Goal: Information Seeking & Learning: Understand process/instructions

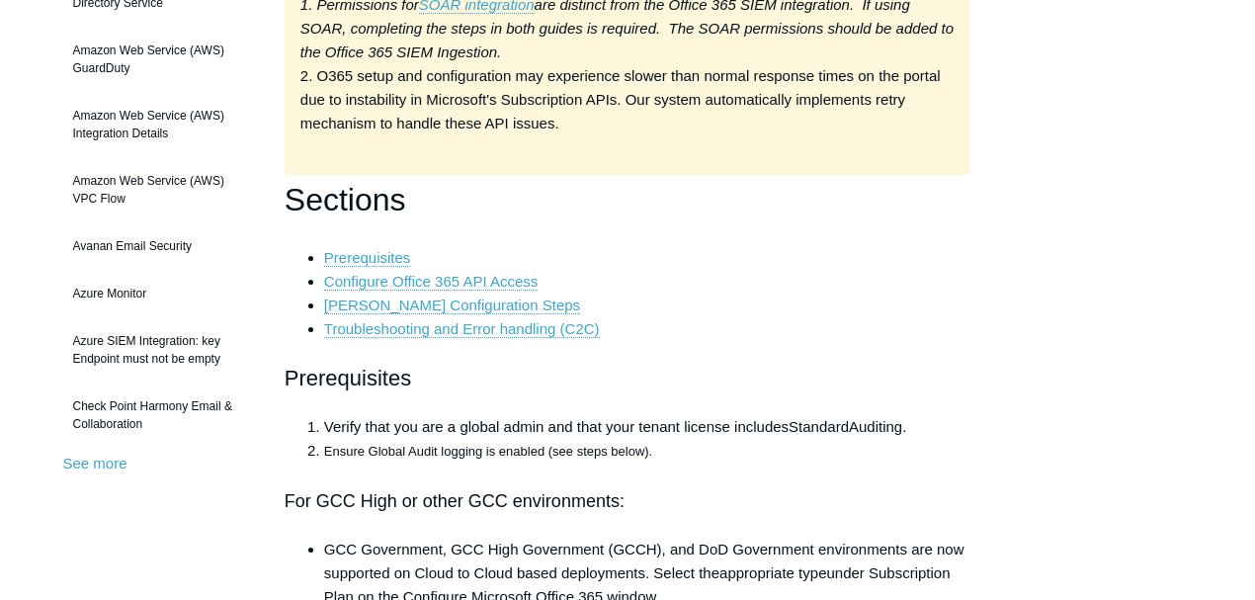
scroll to position [395, 0]
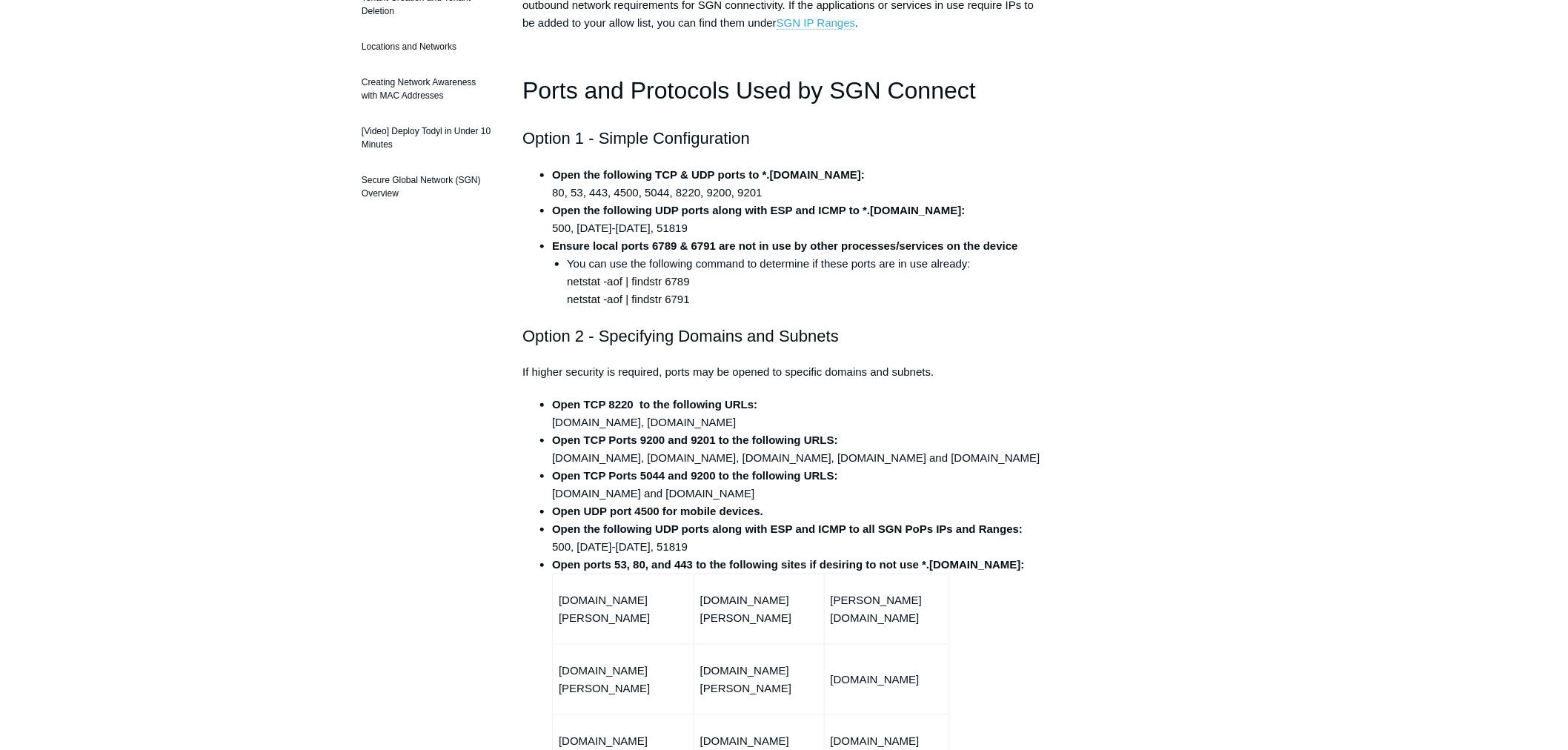
scroll to position [312, 0]
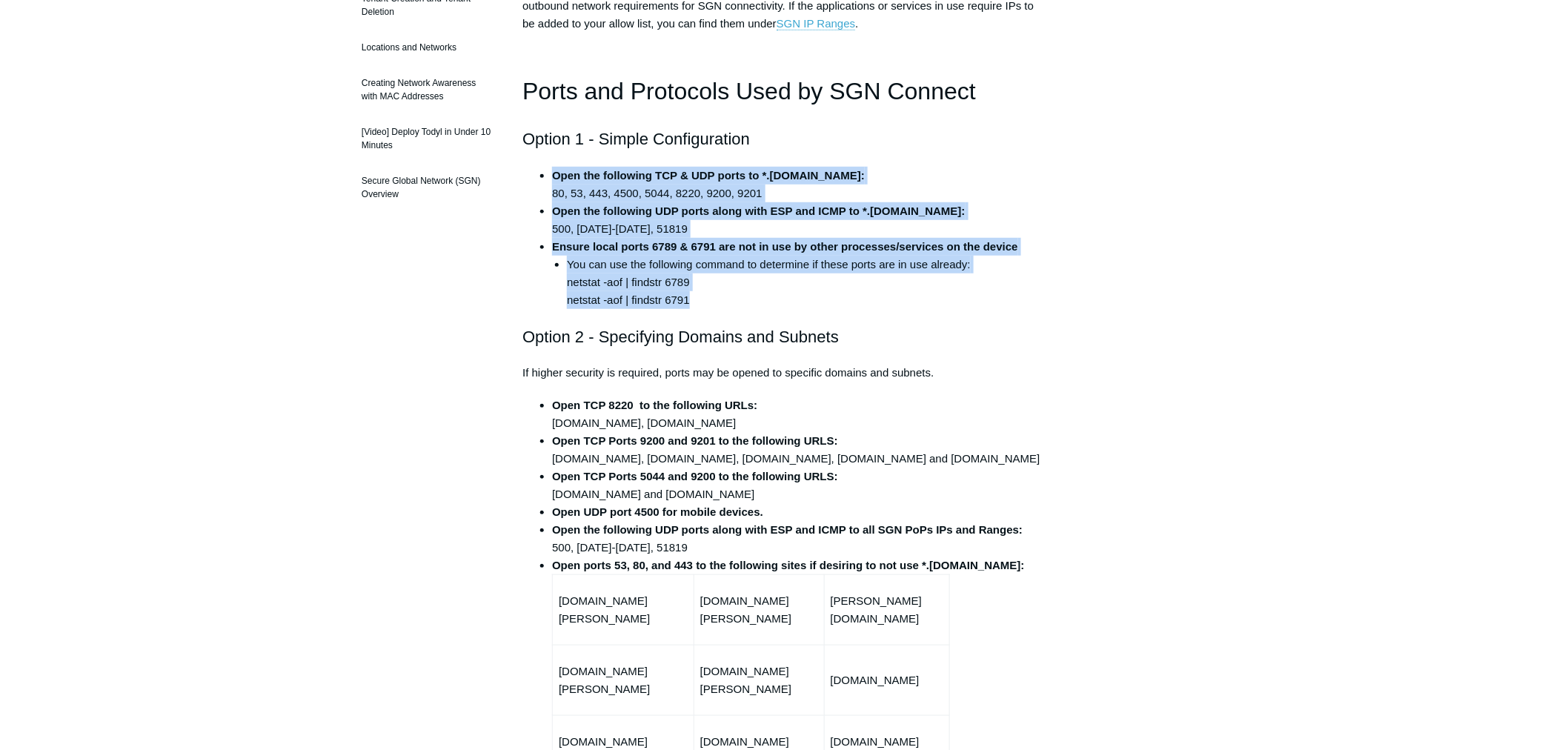
drag, startPoint x: 700, startPoint y: 301, endPoint x: 556, endPoint y: 158, distance: 202.9
click at [759, 280] on li "You can use the following command to determine if these ports are in use alread…" at bounding box center [806, 282] width 478 height 53
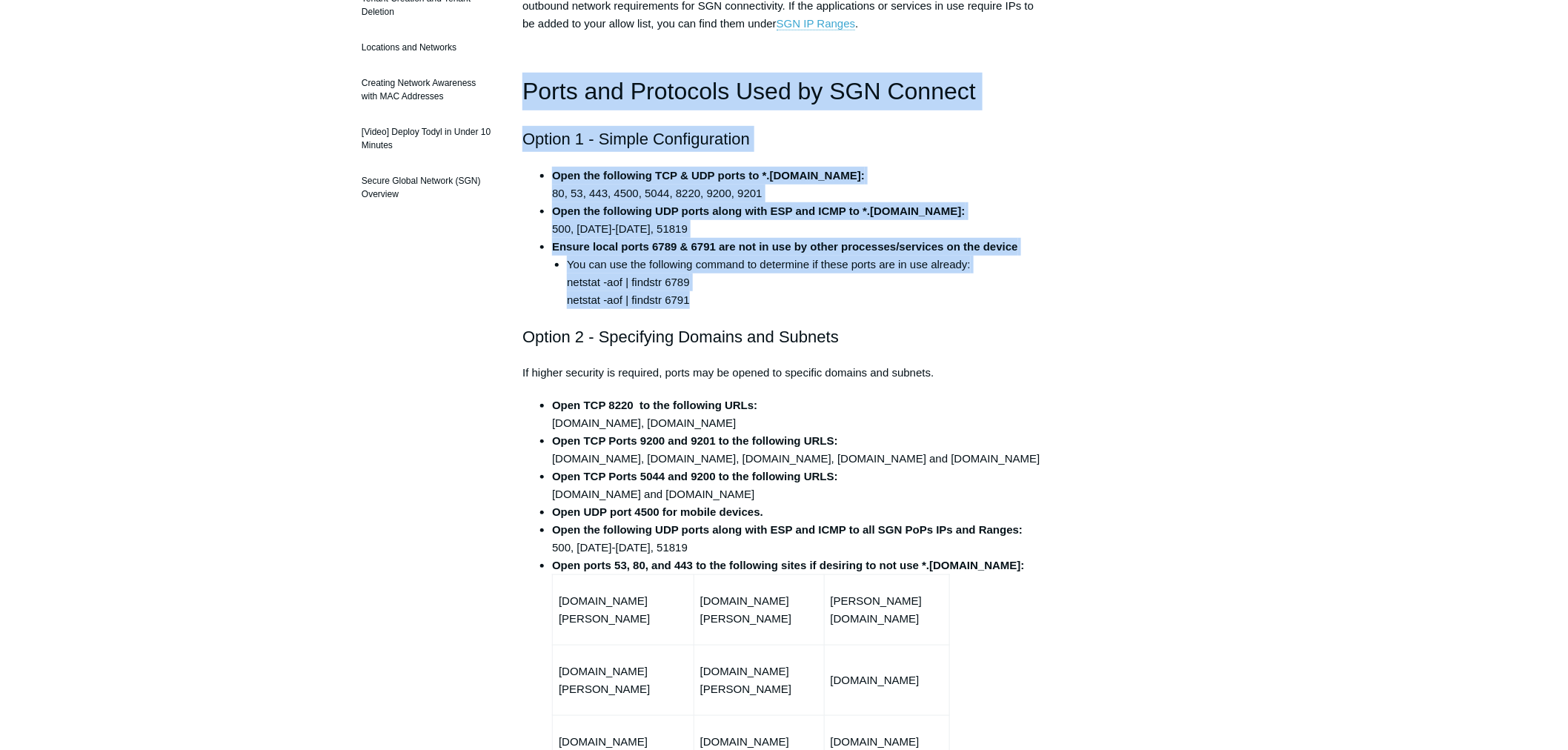
drag, startPoint x: 736, startPoint y: 294, endPoint x: 526, endPoint y: 106, distance: 281.9
copy div "Ports and Protocols Used by SGN Connect Option 1 - Simple Configuration Open th…"
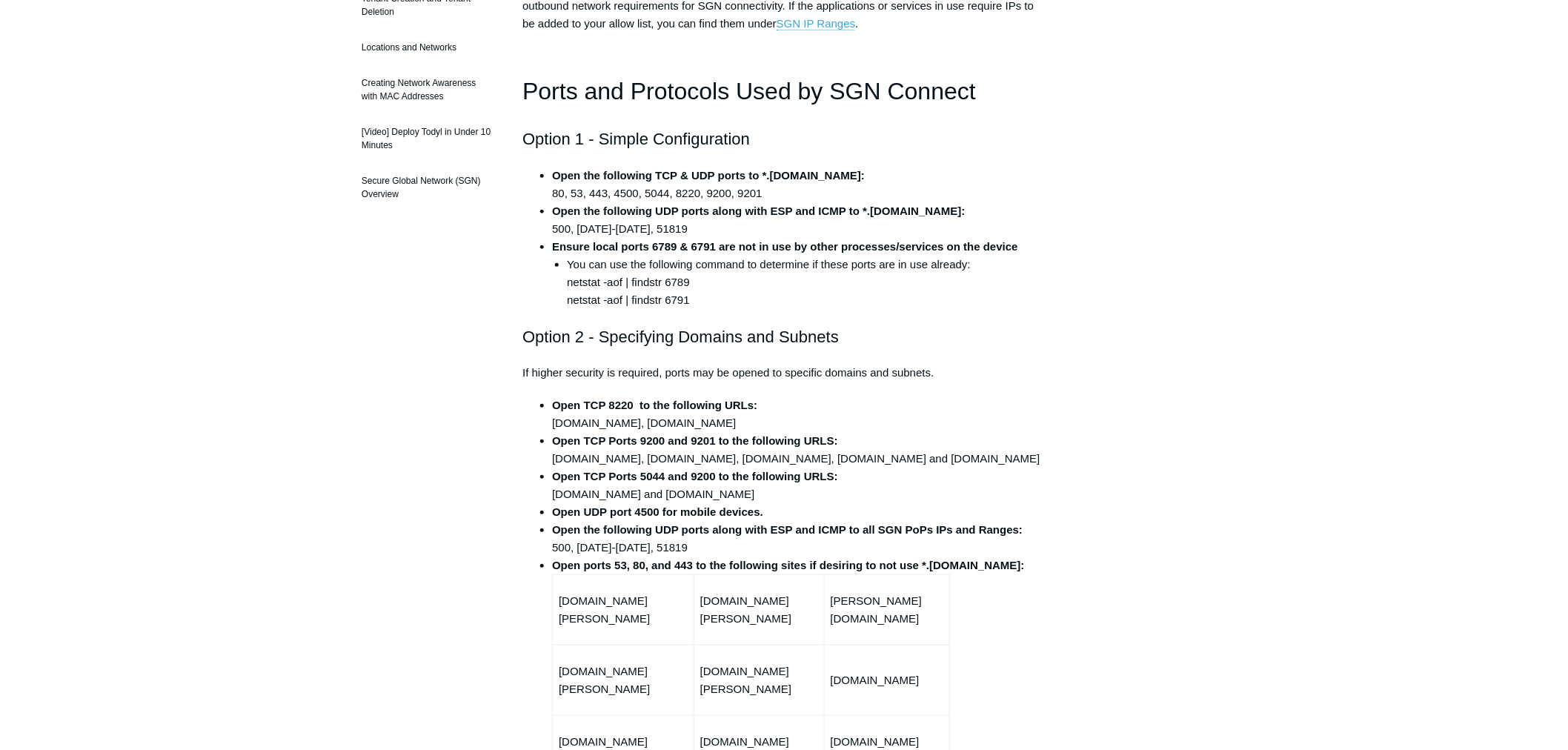
drag, startPoint x: 937, startPoint y: 374, endPoint x: 838, endPoint y: 388, distance: 100.0
click at [937, 373] on p "If higher security is required, ports may be opened to specific domains and sub…" at bounding box center [784, 373] width 523 height 18
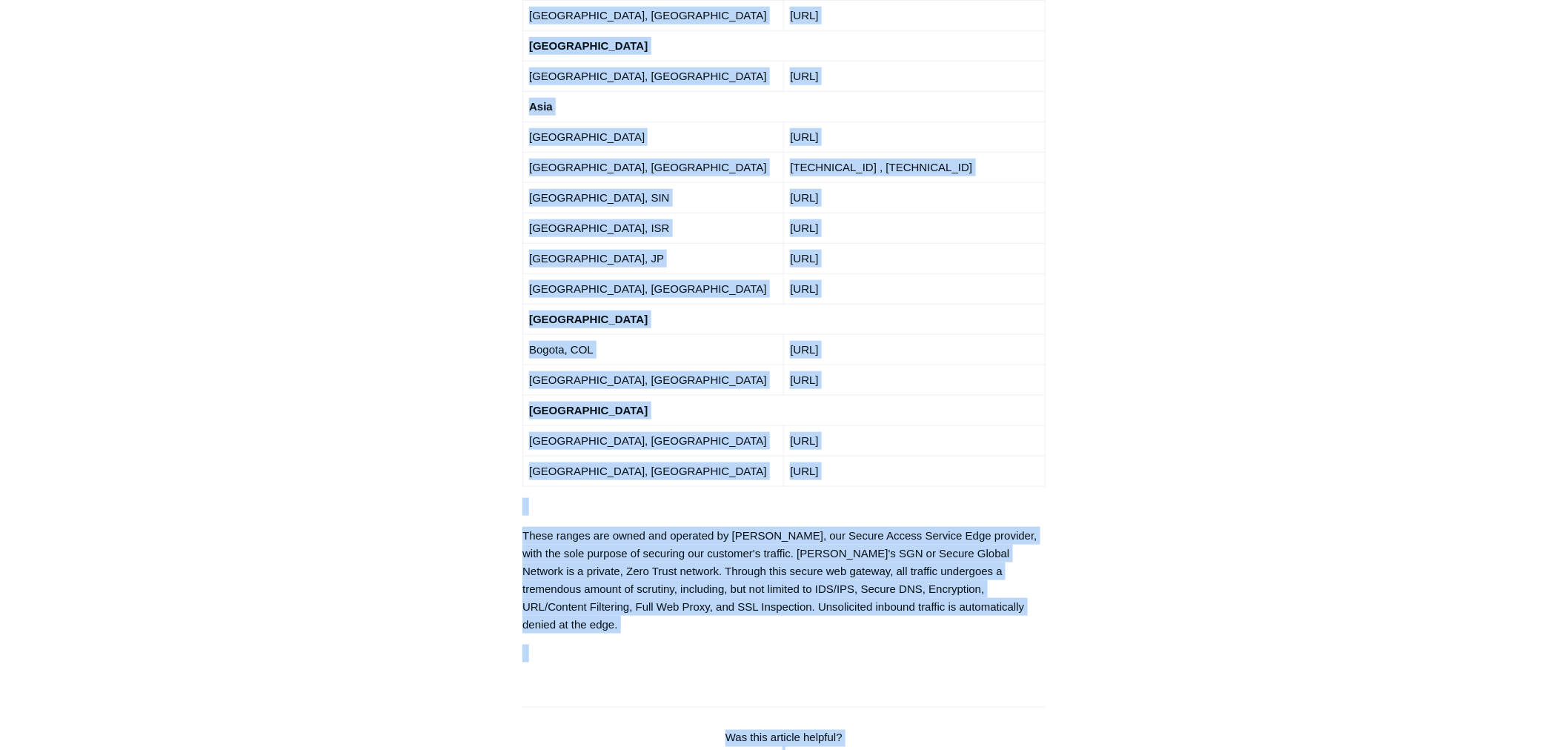
scroll to position [2865, 0]
drag, startPoint x: 524, startPoint y: 336, endPoint x: 954, endPoint y: 319, distance: 430.3
copy div "Option 2 - Specifying Domains and Subnets If higher security is required, ports…"
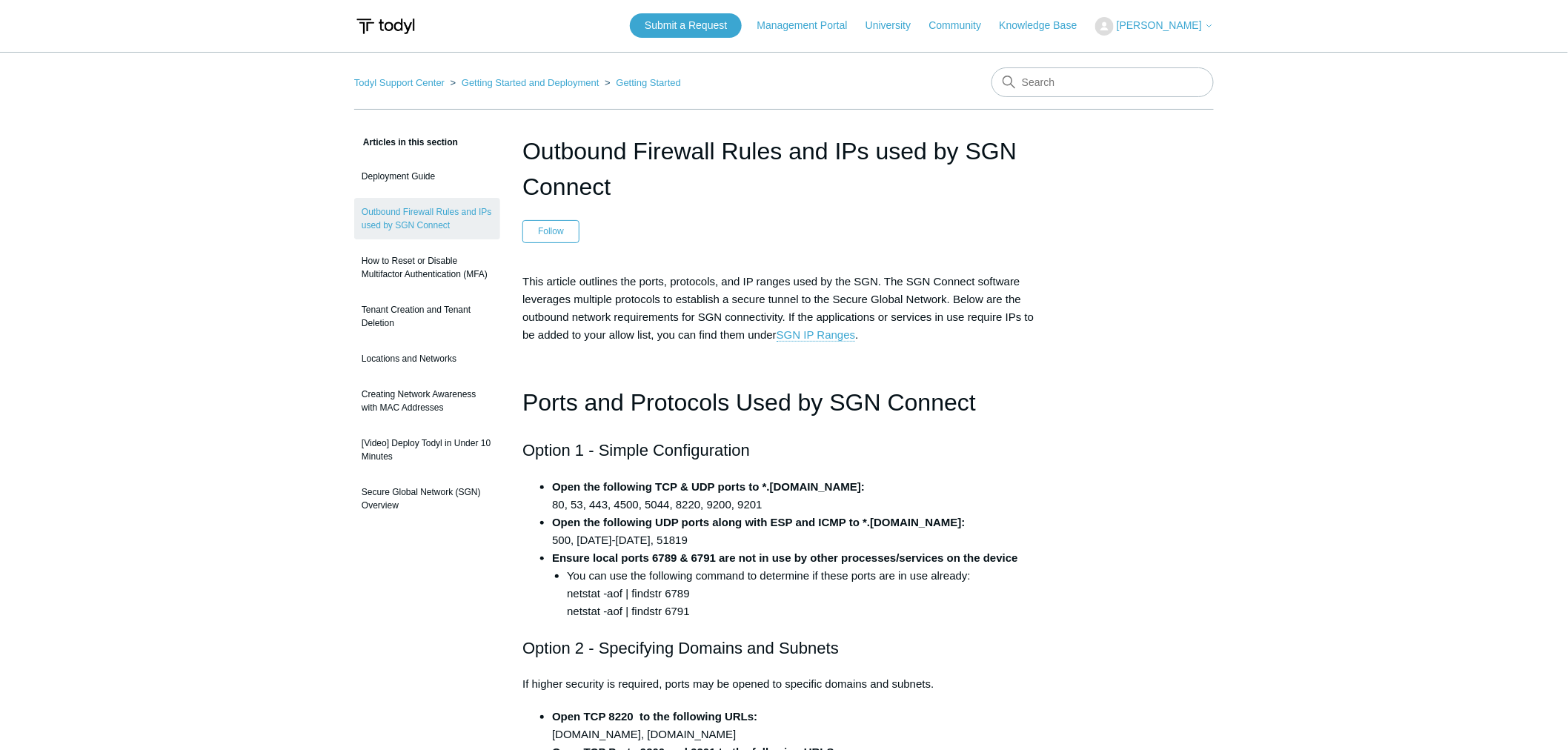
scroll to position [0, 0]
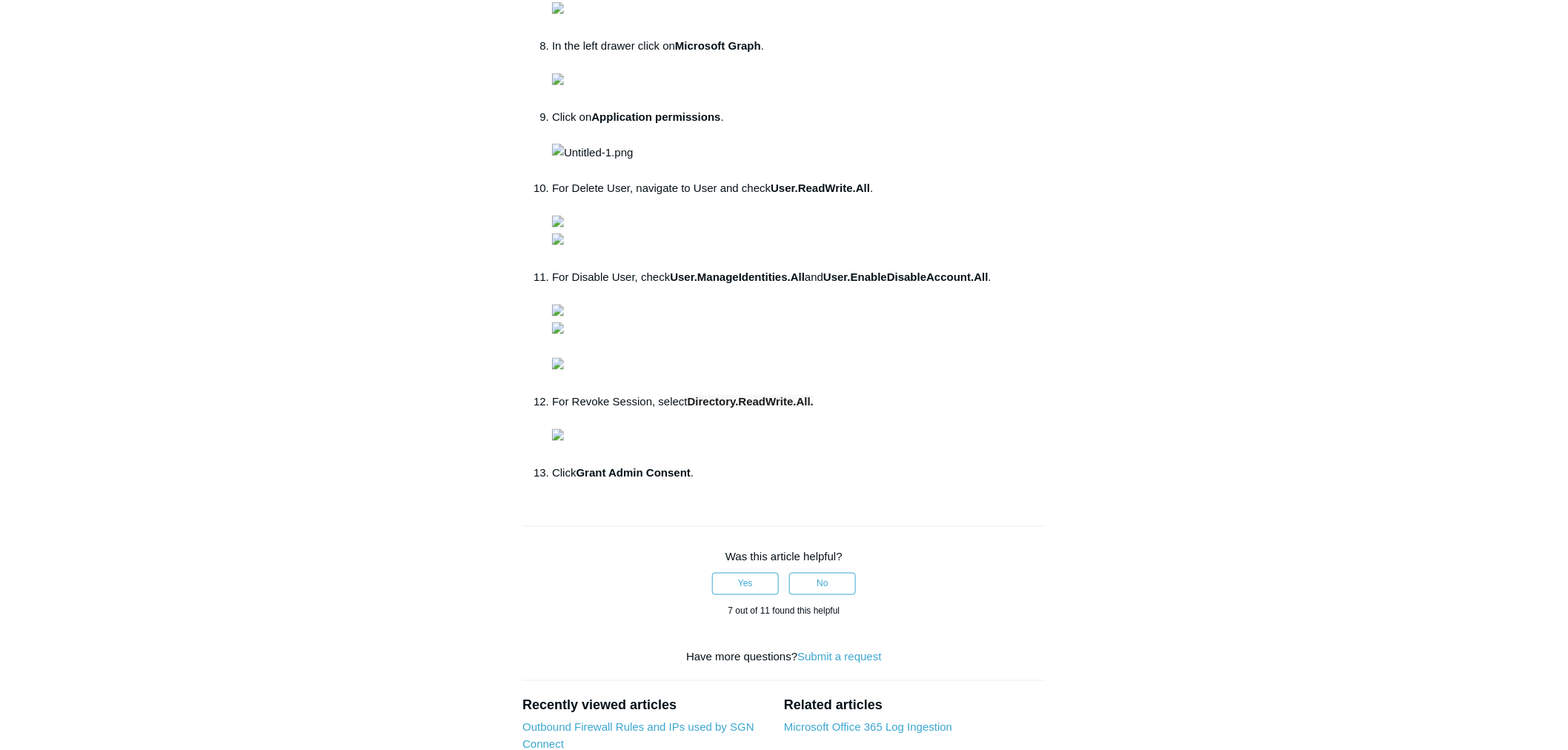
scroll to position [658, 0]
